Goal: Task Accomplishment & Management: Use online tool/utility

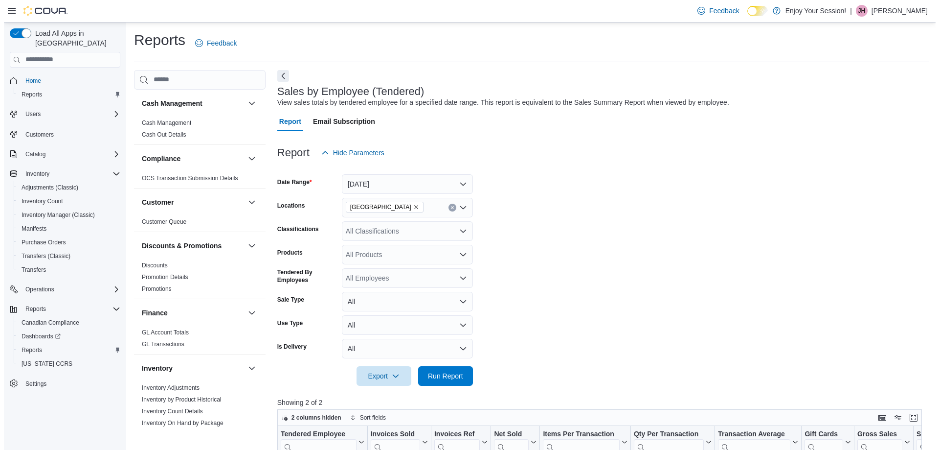
scroll to position [559, 0]
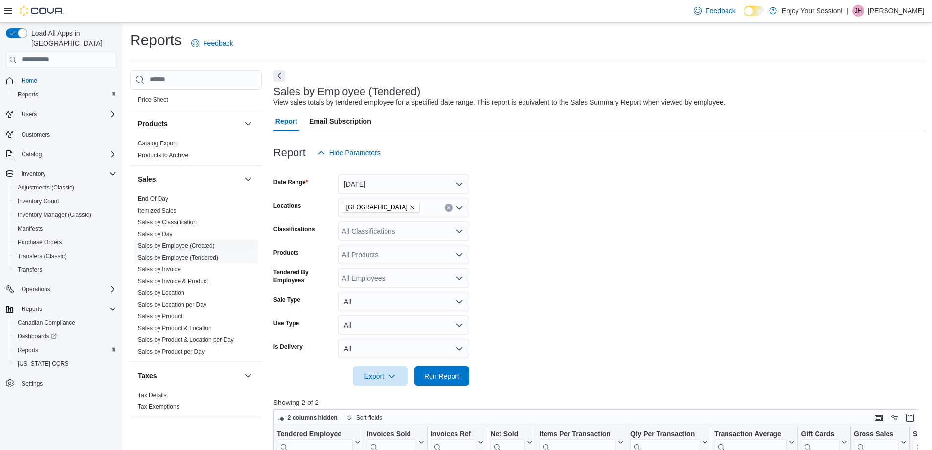
click at [183, 244] on link "Sales by Employee (Created)" at bounding box center [176, 245] width 77 height 7
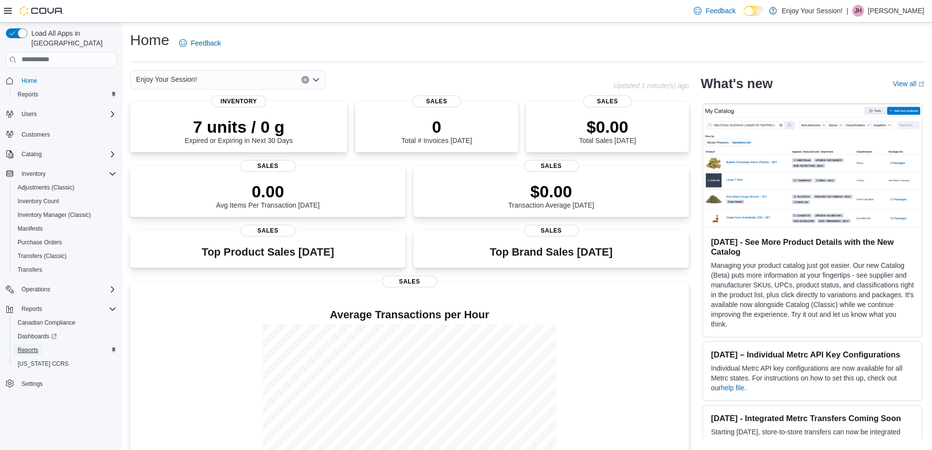
click at [33, 346] on span "Reports" at bounding box center [28, 350] width 21 height 8
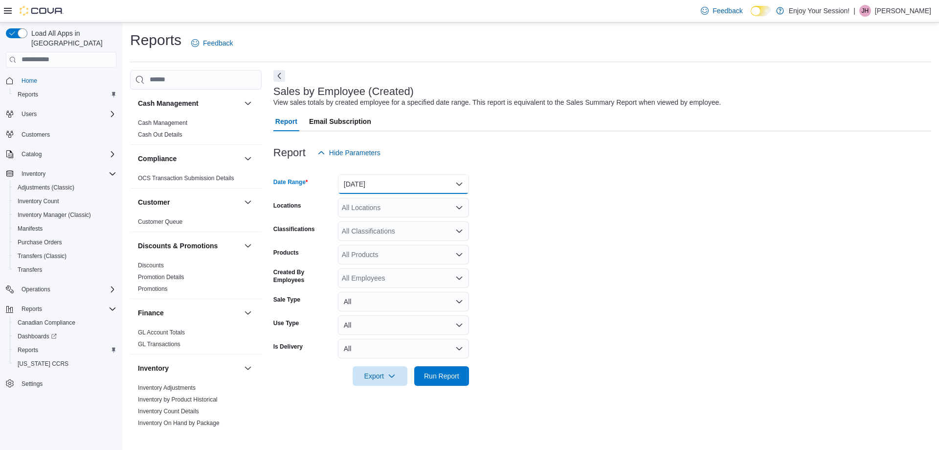
click at [404, 184] on button "Yesterday" at bounding box center [403, 184] width 131 height 20
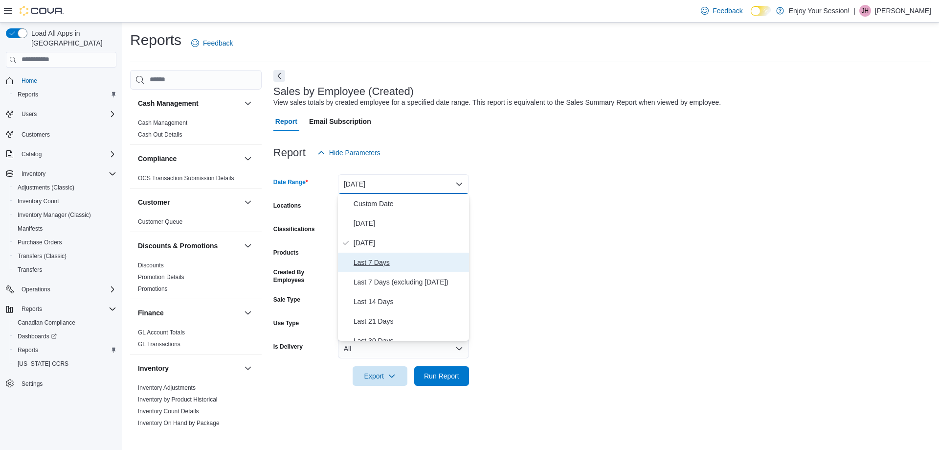
click at [375, 265] on span "Last 7 Days" at bounding box center [410, 262] width 112 height 12
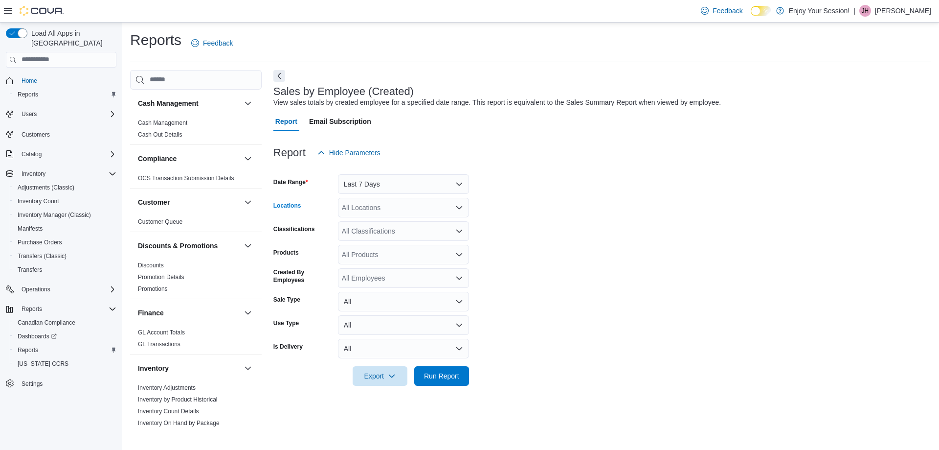
click at [405, 207] on div "All Locations" at bounding box center [403, 208] width 131 height 20
type input "***"
click at [384, 226] on span "Wasaga Beach" at bounding box center [394, 224] width 71 height 10
type input "***"
click at [385, 226] on span "Elliot Lake" at bounding box center [375, 224] width 32 height 10
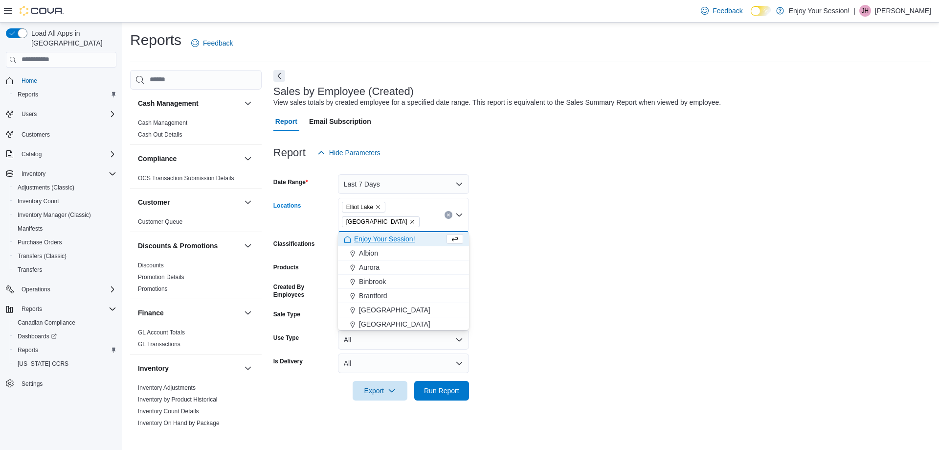
click at [631, 368] on form "Date Range Last 7 Days Locations Elliot Lake Wasaga Beach Combo box. Selected. …" at bounding box center [602, 281] width 658 height 238
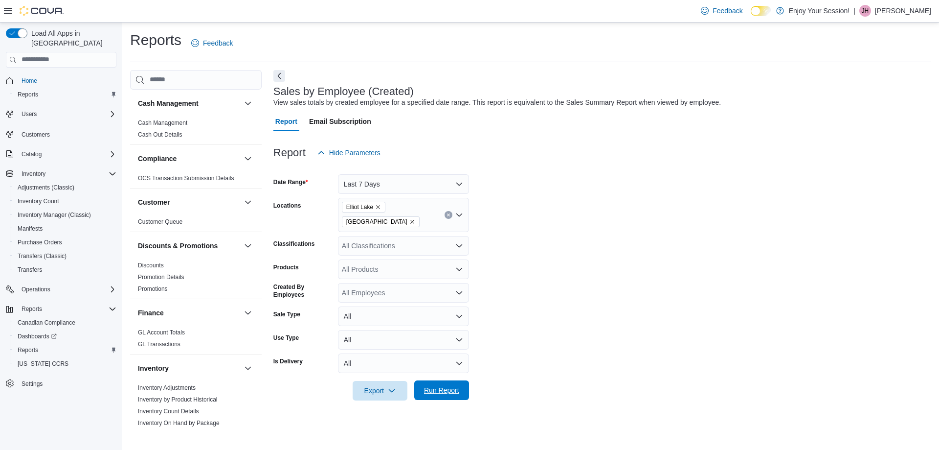
click at [452, 387] on span "Run Report" at bounding box center [441, 390] width 35 height 10
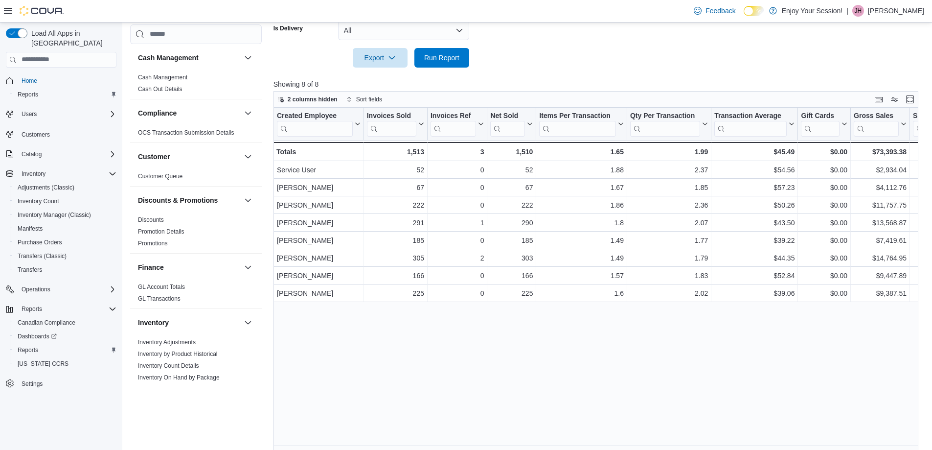
scroll to position [341, 0]
